Goal: Task Accomplishment & Management: Complete application form

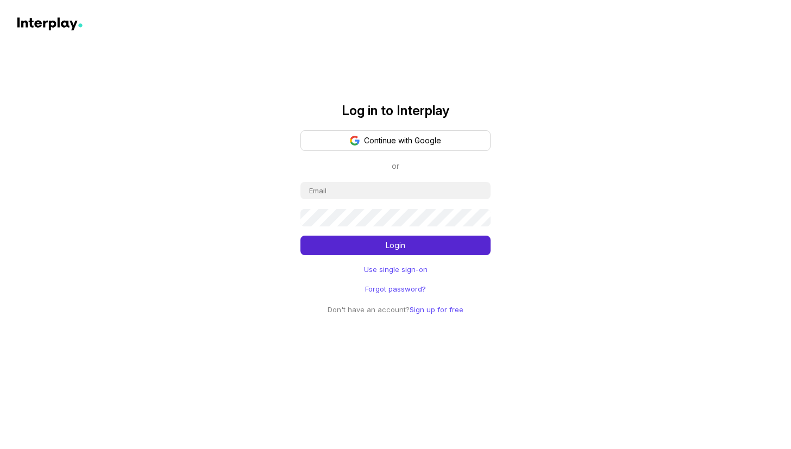
click at [381, 141] on button "Continue with Google" at bounding box center [396, 140] width 190 height 21
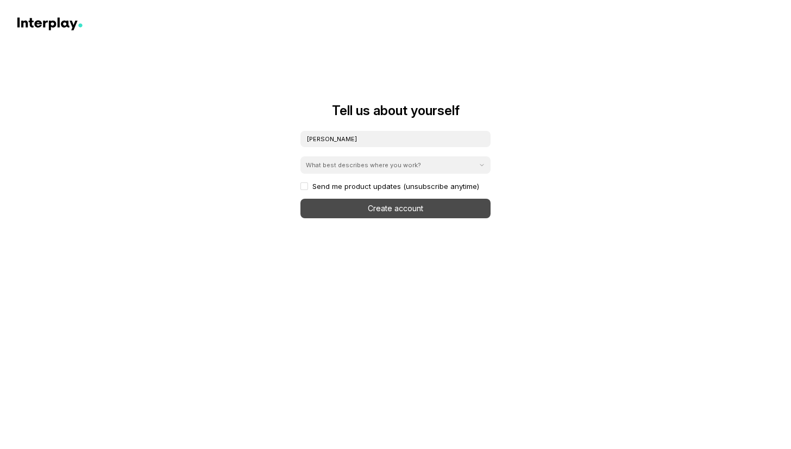
click at [367, 211] on div "[PERSON_NAME] What best describes where you work? Send me product updates (unsu…" at bounding box center [396, 174] width 190 height 88
click at [330, 170] on div "What best describes where you work?" at bounding box center [389, 165] width 177 height 15
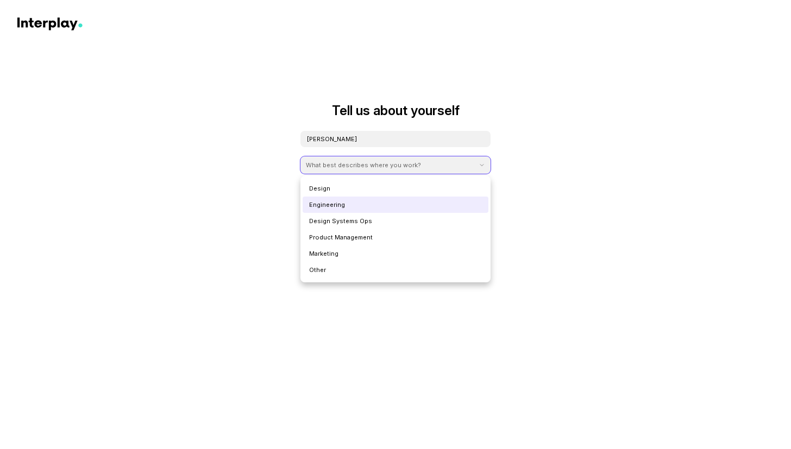
click at [346, 202] on div "Engineering" at bounding box center [396, 205] width 186 height 16
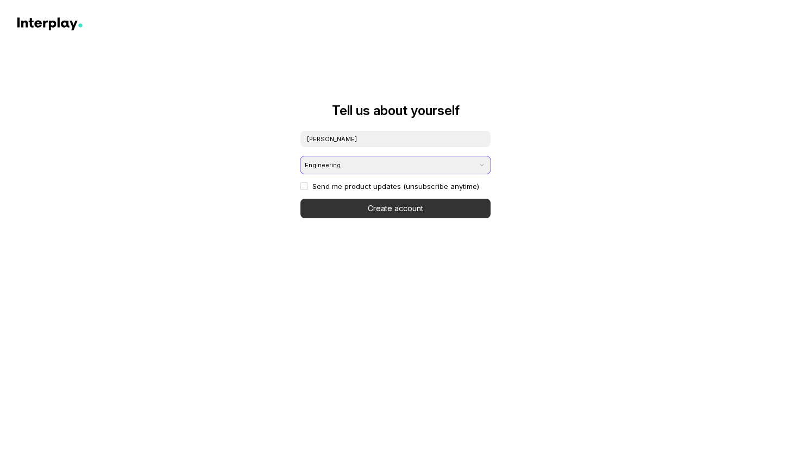
click at [361, 209] on button "Create account" at bounding box center [396, 209] width 190 height 20
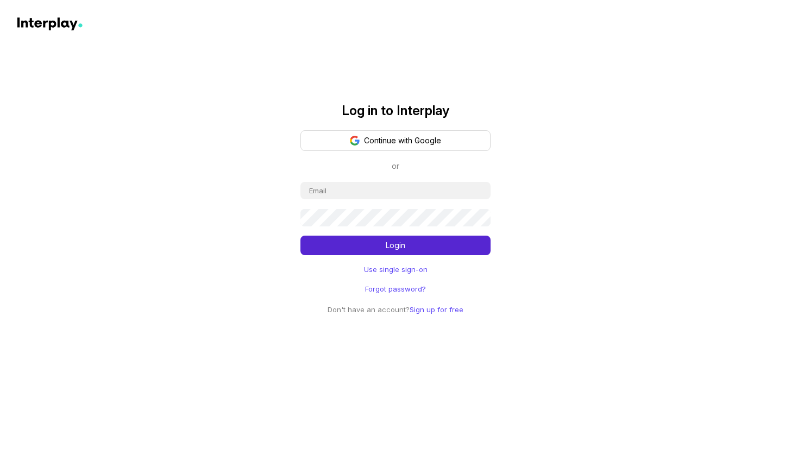
click at [388, 146] on button "Continue with Google" at bounding box center [396, 140] width 190 height 21
